Goal: Transaction & Acquisition: Book appointment/travel/reservation

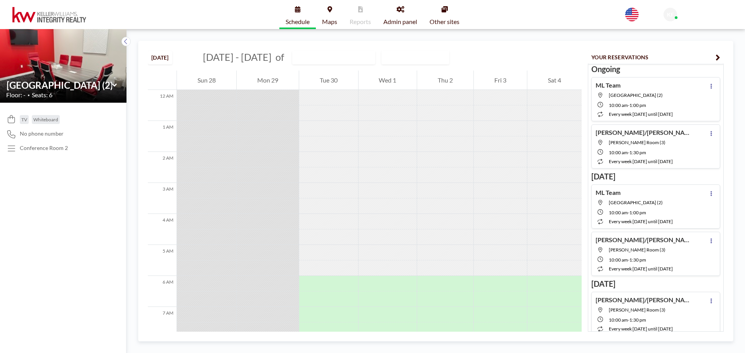
scroll to position [194, 0]
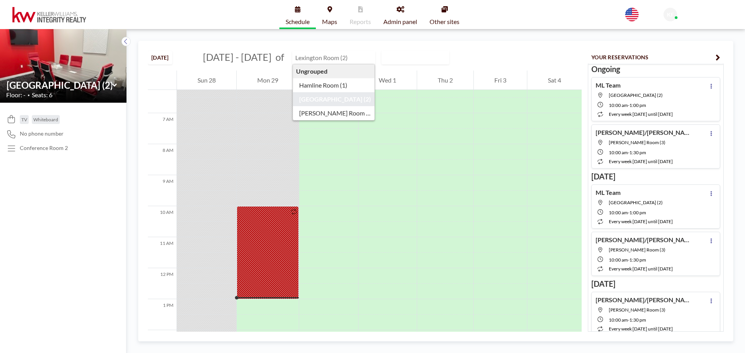
click at [317, 57] on input "text" at bounding box center [329, 57] width 74 height 13
type input "[GEOGRAPHIC_DATA] (2)"
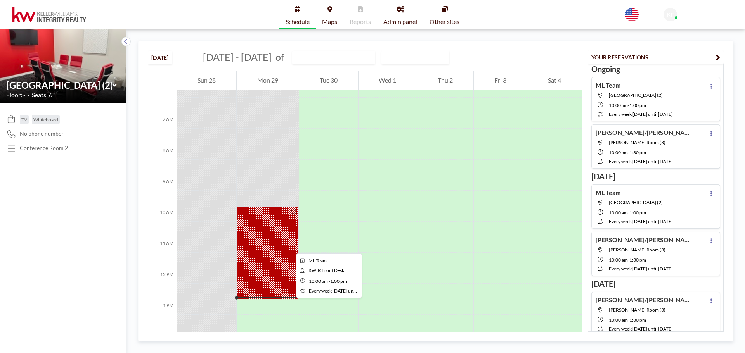
scroll to position [310, 0]
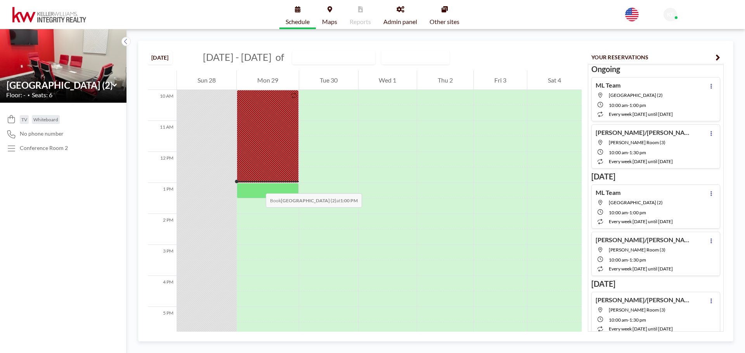
click at [258, 186] on div at bounding box center [268, 191] width 62 height 16
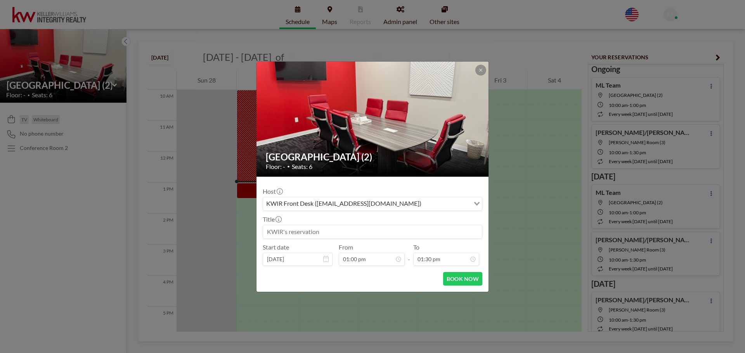
click at [302, 233] on input at bounding box center [372, 231] width 219 height 13
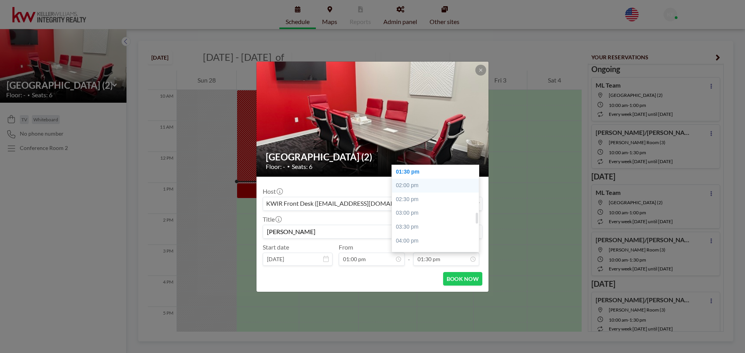
type input "[PERSON_NAME]"
click at [430, 187] on div "02:00 pm" at bounding box center [437, 186] width 91 height 14
type input "02:00 pm"
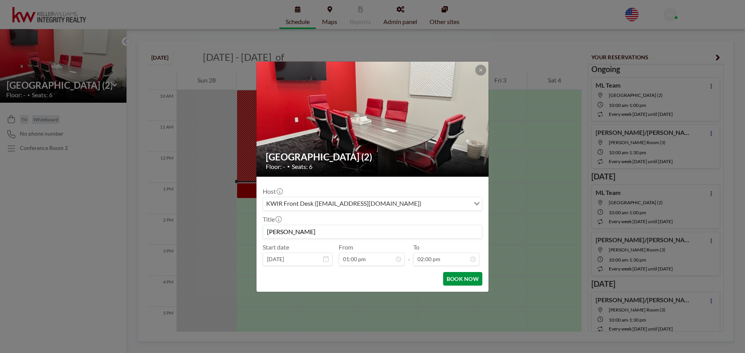
scroll to position [0, 0]
click at [449, 282] on button "BOOK NOW" at bounding box center [462, 279] width 39 height 14
